Goal: Complete application form: Complete application form

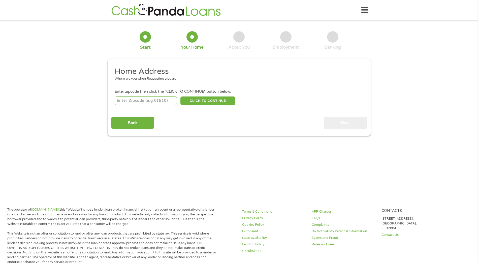
click at [140, 101] on input "number" at bounding box center [146, 100] width 62 height 9
type input "34243"
select select "[US_STATE]"
click at [194, 101] on button "CLICK TO CONTINUE" at bounding box center [207, 100] width 55 height 9
type input "34243"
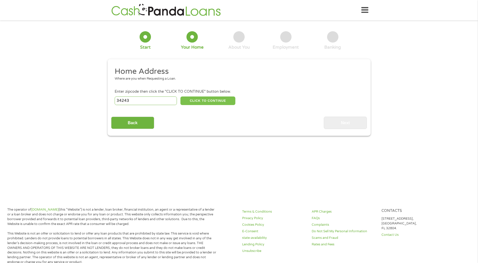
type input "[GEOGRAPHIC_DATA]"
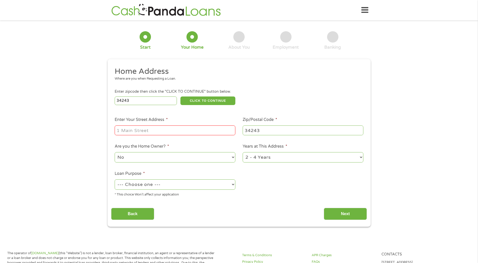
click at [147, 131] on input "Enter Your Street Address *" at bounding box center [175, 130] width 121 height 10
type input "1604 [GEOGRAPHIC_DATA]"
click at [234, 185] on select "--- Choose one --- Pay Bills Debt Consolidation Home Improvement Major Purchase…" at bounding box center [175, 184] width 121 height 10
select select "paybills"
click at [115, 179] on select "--- Choose one --- Pay Bills Debt Consolidation Home Improvement Major Purchase…" at bounding box center [175, 184] width 121 height 10
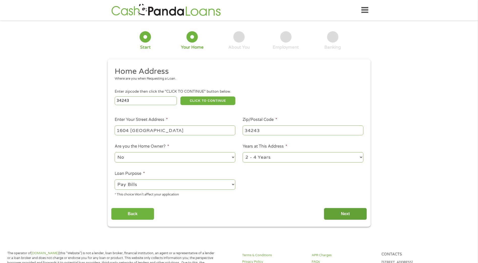
click at [343, 217] on input "Next" at bounding box center [345, 214] width 43 height 12
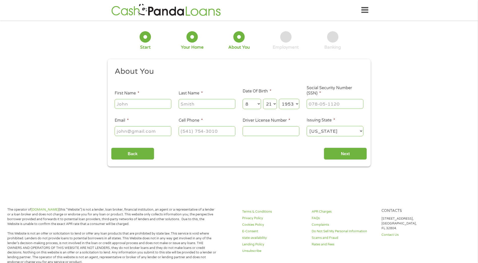
scroll to position [2, 2]
click at [139, 105] on input "First Name *" at bounding box center [143, 104] width 57 height 10
type input "[PERSON_NAME]"
type input "Suponic"
type input "[PERSON_NAME][EMAIL_ADDRESS][DOMAIN_NAME]"
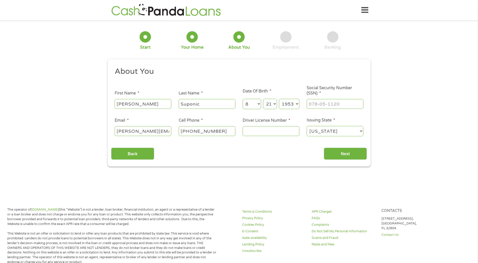
click at [220, 131] on input "[PHONE_NUMBER]" at bounding box center [207, 131] width 57 height 10
type input "[PHONE_NUMBER]"
click at [252, 130] on input "Driver License Number *" at bounding box center [271, 131] width 57 height 10
type input "S152727538010"
click at [351, 158] on input "Next" at bounding box center [345, 154] width 43 height 12
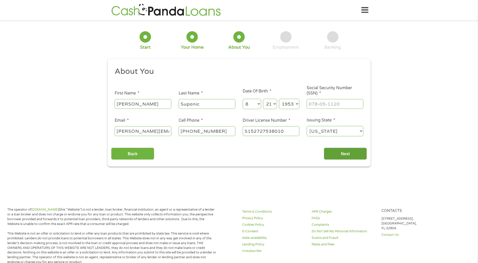
click at [349, 153] on input "Next" at bounding box center [345, 154] width 43 height 12
click at [327, 101] on input "___-__-____" at bounding box center [335, 104] width 57 height 10
type input "267-04-6141"
click at [349, 150] on input "Next" at bounding box center [345, 154] width 43 height 12
click at [349, 153] on input "Next" at bounding box center [345, 154] width 43 height 12
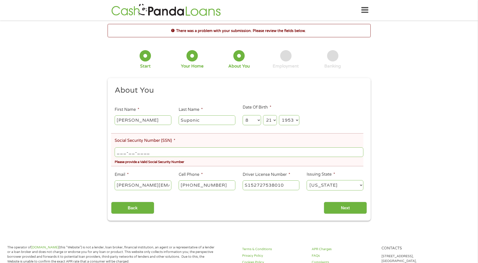
drag, startPoint x: 162, startPoint y: 152, endPoint x: 95, endPoint y: 152, distance: 67.5
click at [95, 152] on div "There was a problem with your submission. Please review the fields below. 1 Sta…" at bounding box center [239, 122] width 478 height 197
type input "267-04-6141"
click at [337, 209] on input "Next" at bounding box center [345, 208] width 43 height 12
click at [345, 204] on input "Next" at bounding box center [345, 208] width 43 height 12
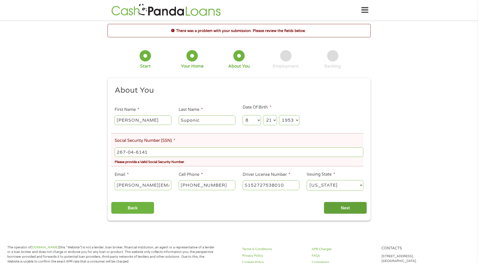
click at [345, 204] on input "Next" at bounding box center [345, 208] width 43 height 12
click at [349, 208] on input "Next" at bounding box center [345, 208] width 43 height 12
click at [341, 207] on input "Next" at bounding box center [345, 208] width 43 height 12
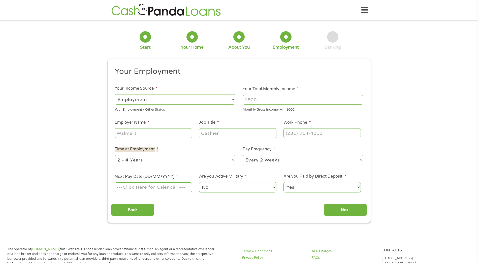
drag, startPoint x: 151, startPoint y: 153, endPoint x: 93, endPoint y: 152, distance: 58.5
click at [195, 147] on li "Time at Employment * --- Choose one --- 1 Year or less 1 - 2 Years 2 - 4 Years …" at bounding box center [175, 156] width 128 height 20
click at [232, 99] on select "--- Choose one --- Employment [DEMOGRAPHIC_DATA] Benefits" at bounding box center [175, 99] width 121 height 10
select select "benefits"
click at [115, 94] on select "--- Choose one --- Employment [DEMOGRAPHIC_DATA] Benefits" at bounding box center [175, 99] width 121 height 10
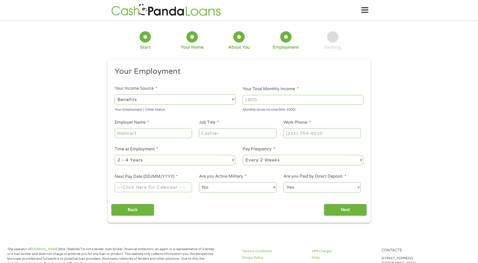
type input "Other"
type input "[PHONE_NUMBER]"
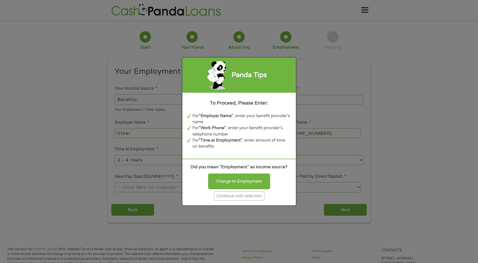
click at [235, 196] on div "Continue with selection" at bounding box center [239, 195] width 50 height 9
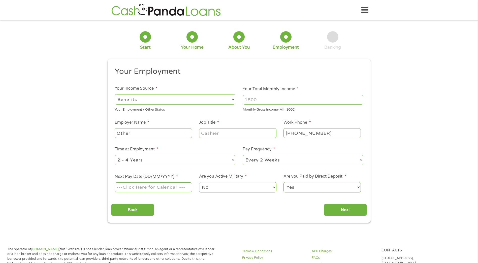
click at [271, 100] on input "Your Total Monthly Income *" at bounding box center [303, 100] width 121 height 10
type input "1591"
click at [231, 160] on select "--- Choose one --- 1 Year or less 1 - 2 Years 2 - 4 Years Over 4 Years" at bounding box center [175, 160] width 121 height 10
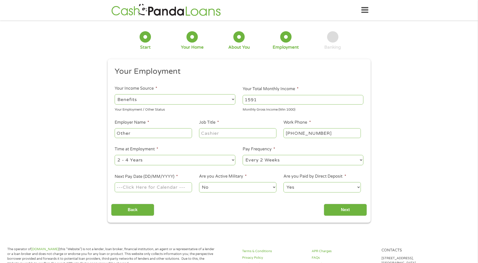
click at [151, 187] on input "Next Pay Date (DD/MM/YYYY) *" at bounding box center [153, 187] width 77 height 10
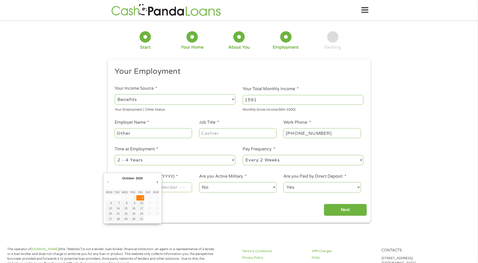
type input "[DATE]"
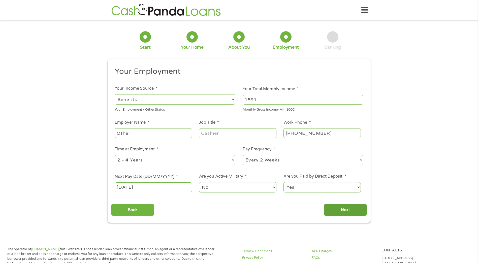
click at [337, 208] on input "Next" at bounding box center [345, 210] width 43 height 12
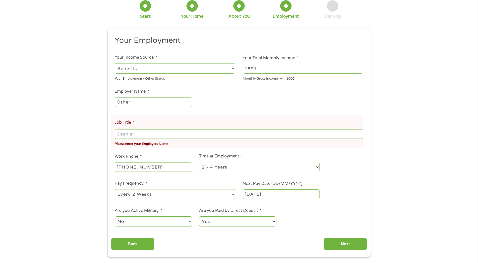
scroll to position [50, 0]
click at [176, 103] on input "Other" at bounding box center [153, 102] width 77 height 10
type input "O"
type input "retired"
click at [317, 168] on select "--- Choose one --- 1 Year or less 1 - 2 Years 2 - 4 Years Over 4 Years" at bounding box center [259, 167] width 121 height 10
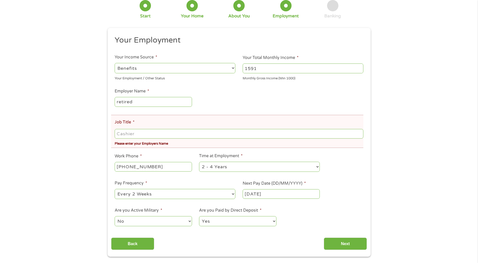
click at [318, 167] on select "--- Choose one --- 1 Year or less 1 - 2 Years 2 - 4 Years Over 4 Years" at bounding box center [259, 167] width 121 height 10
click at [344, 242] on input "Next" at bounding box center [345, 244] width 43 height 12
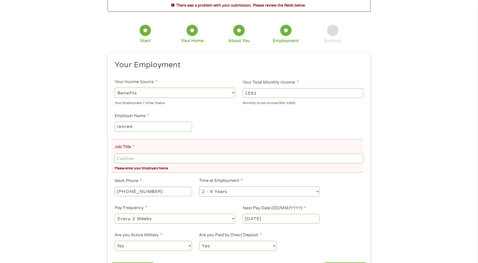
scroll to position [0, 0]
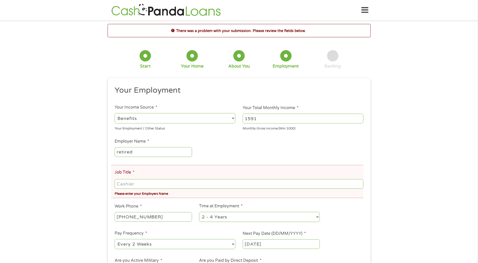
click at [139, 185] on input "Job Title *" at bounding box center [239, 184] width 248 height 10
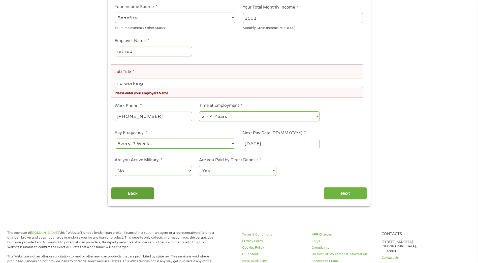
scroll to position [101, 0]
type input "no working"
click at [346, 194] on input "Next" at bounding box center [345, 193] width 43 height 12
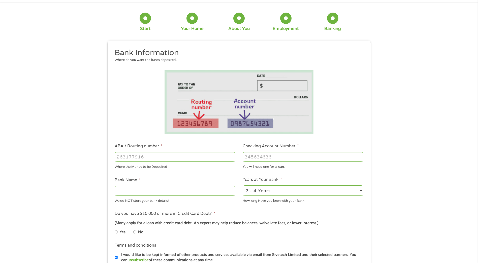
scroll to position [0, 0]
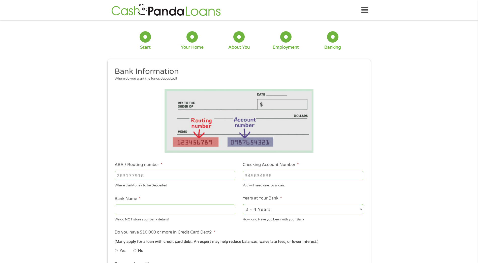
click at [190, 178] on input "ABA / Routing number *" at bounding box center [175, 176] width 121 height 10
type input "124303201"
type input "VARO BANK, NATIONAL ASSOCIATION"
type input "124303201"
click at [262, 177] on input "Checking Account Number *" at bounding box center [303, 176] width 121 height 10
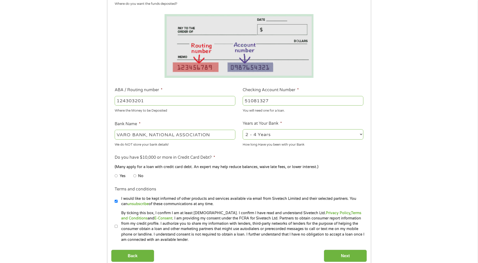
scroll to position [75, 0]
type input "51081327"
click at [117, 177] on input "Yes" at bounding box center [116, 175] width 3 height 8
radio input "true"
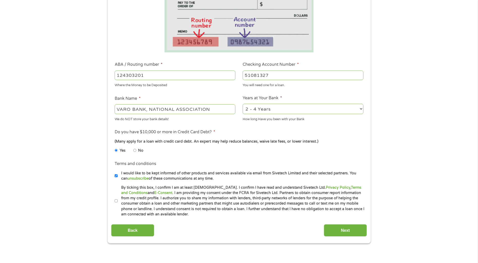
scroll to position [101, 0]
click at [116, 201] on input "By ticking this box, I confirm I am at least [DEMOGRAPHIC_DATA]. I confirm I ha…" at bounding box center [116, 201] width 3 height 8
checkbox input "true"
click at [342, 232] on input "Next" at bounding box center [345, 230] width 43 height 12
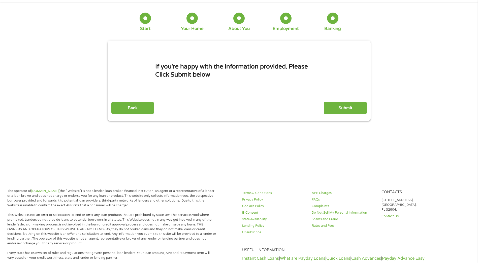
scroll to position [0, 0]
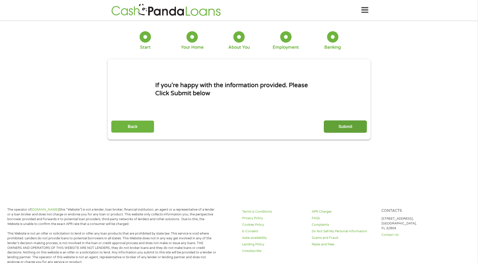
click at [336, 127] on input "Submit" at bounding box center [345, 126] width 43 height 12
